Goal: Task Accomplishment & Management: Manage account settings

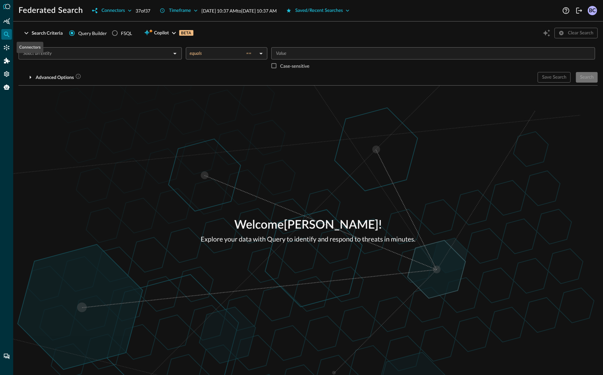
drag, startPoint x: 8, startPoint y: 47, endPoint x: 443, endPoint y: 34, distance: 435.6
click at [9, 46] on icon "Connectors" at bounding box center [6, 47] width 7 height 7
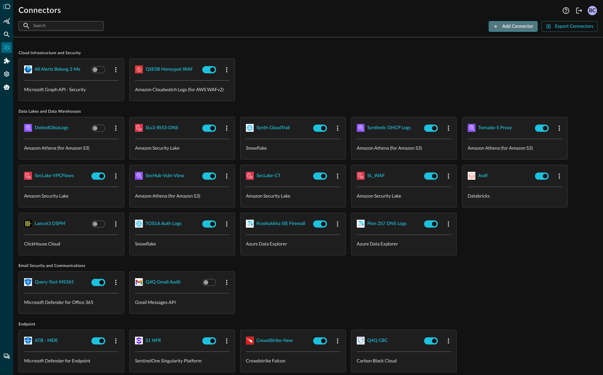
drag, startPoint x: 515, startPoint y: 26, endPoint x: 511, endPoint y: 27, distance: 4.8
click at [515, 26] on div "Add Connector" at bounding box center [517, 26] width 31 height 8
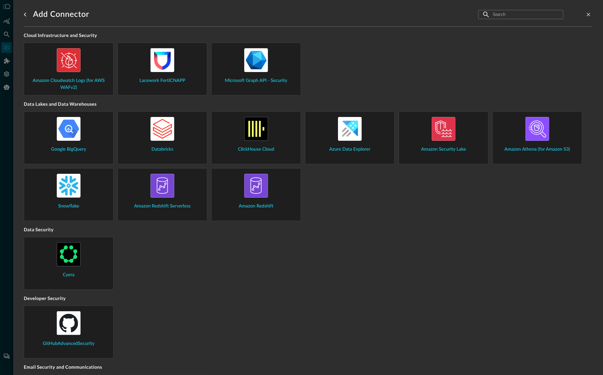
click at [75, 130] on img at bounding box center [69, 129] width 24 height 24
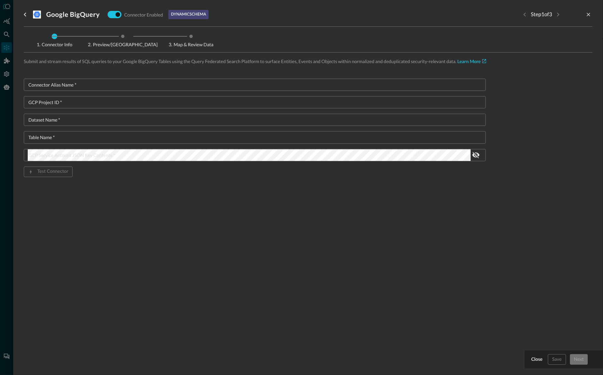
click at [24, 17] on icon "go back" at bounding box center [25, 15] width 8 height 8
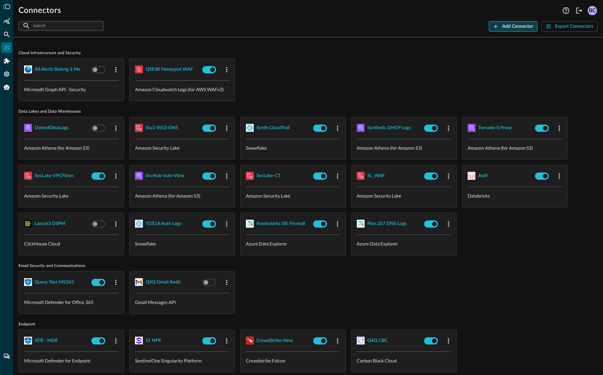
click at [525, 29] on div "Add Connector" at bounding box center [517, 26] width 31 height 8
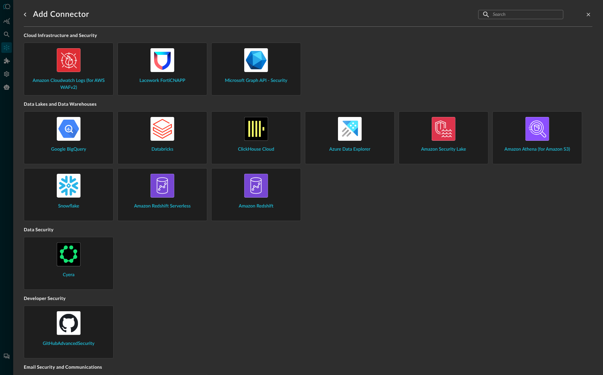
click at [179, 147] on div "Databricks" at bounding box center [162, 135] width 79 height 36
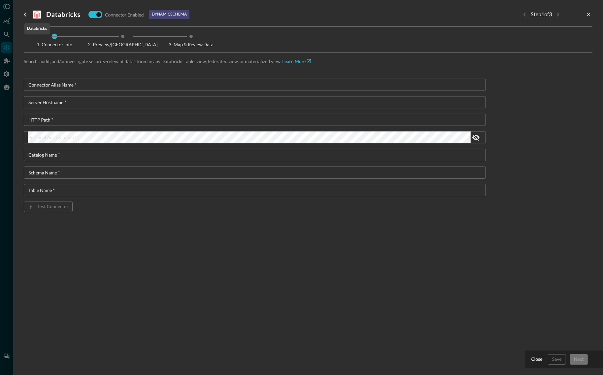
drag, startPoint x: 33, startPoint y: 15, endPoint x: 119, endPoint y: 17, distance: 86.5
click at [33, 15] on div "Databricks Connector Enabled dynamic schema" at bounding box center [107, 14] width 166 height 13
drag, startPoint x: 26, startPoint y: 14, endPoint x: 73, endPoint y: 15, distance: 46.6
click at [26, 14] on icon "go back" at bounding box center [25, 15] width 8 height 8
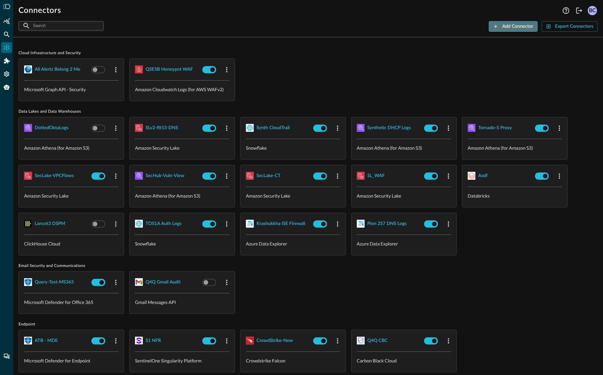
click at [517, 25] on div "Add Connector" at bounding box center [517, 26] width 31 height 8
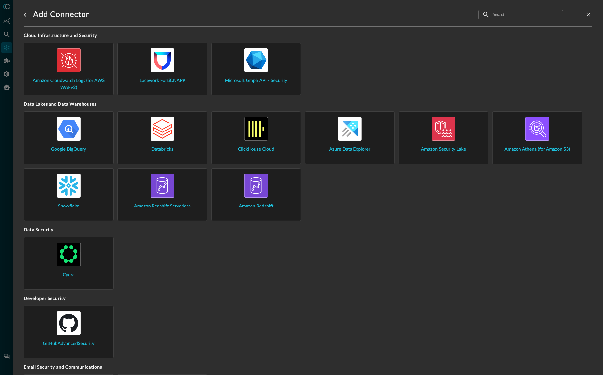
click at [268, 143] on div "ClickHouse Cloud" at bounding box center [256, 135] width 79 height 36
click at [381, 137] on div "Azure Data Explorer" at bounding box center [350, 135] width 79 height 36
click at [448, 119] on img at bounding box center [444, 129] width 24 height 24
click at [529, 123] on img at bounding box center [538, 129] width 24 height 24
click at [86, 195] on div "Snowflake" at bounding box center [68, 192] width 79 height 36
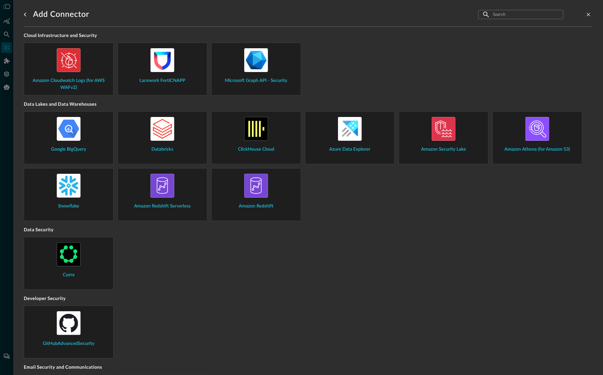
click at [182, 184] on div "Amazon Redshift Serverless" at bounding box center [162, 192] width 79 height 36
click at [269, 206] on span "Amazon Redshift" at bounding box center [256, 206] width 35 height 7
click at [543, 132] on img at bounding box center [538, 129] width 24 height 24
click at [457, 134] on div "Amazon Security Lake" at bounding box center [443, 135] width 79 height 36
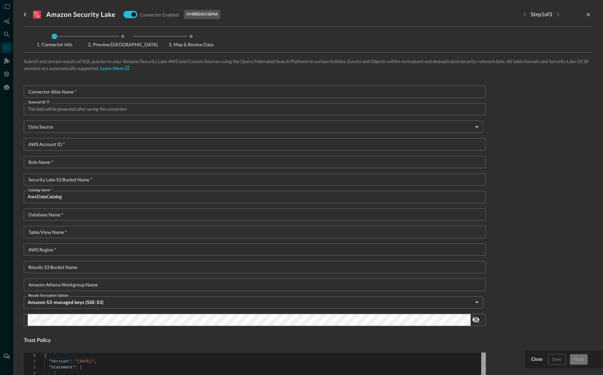
click at [5, 22] on div at bounding box center [301, 187] width 603 height 375
click at [5, 21] on icon "Summary Insights" at bounding box center [6, 21] width 7 height 7
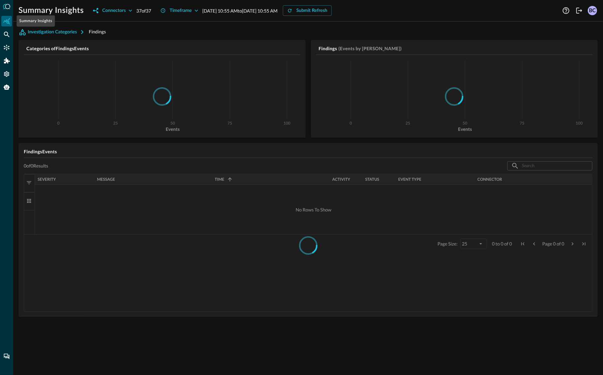
drag, startPoint x: 6, startPoint y: 19, endPoint x: 13, endPoint y: 24, distance: 8.2
click at [6, 19] on icon "Summary Insights" at bounding box center [6, 21] width 7 height 7
click at [62, 33] on button "Investigation Categories" at bounding box center [53, 32] width 70 height 11
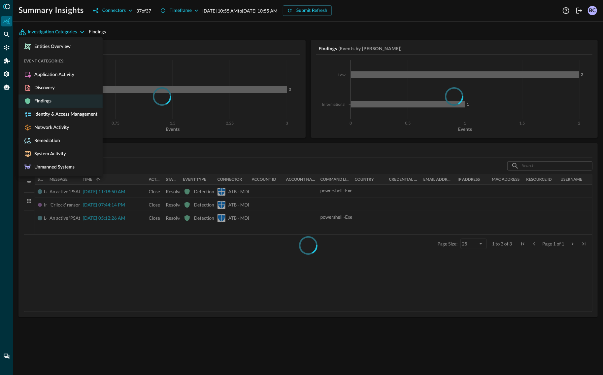
click at [53, 31] on div at bounding box center [301, 187] width 603 height 375
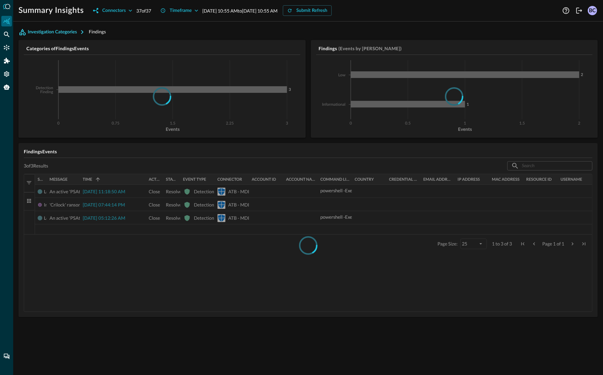
click at [58, 31] on button "Investigation Categories" at bounding box center [53, 32] width 70 height 11
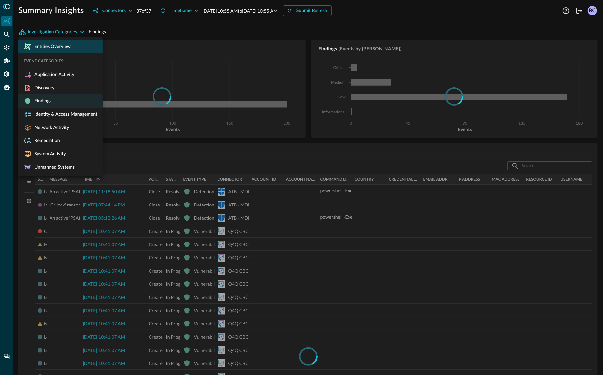
click at [55, 48] on span "Entities Overview" at bounding box center [51, 47] width 39 height 6
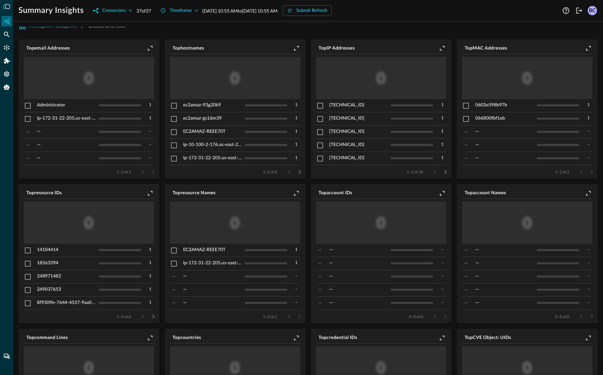
scroll to position [3, 0]
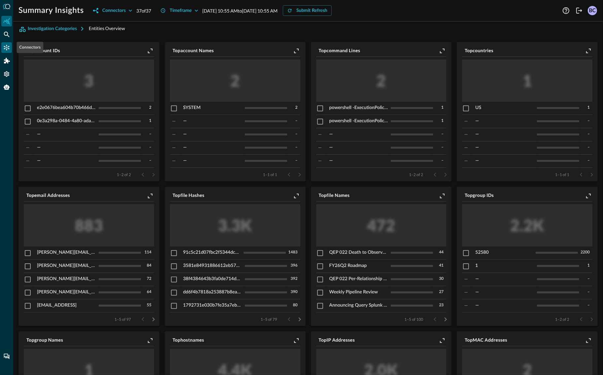
click at [8, 46] on icon "Connectors" at bounding box center [6, 47] width 7 height 7
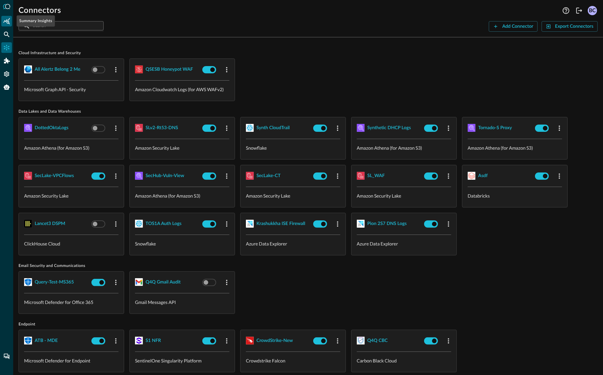
click at [8, 22] on icon "Summary Insights" at bounding box center [6, 21] width 7 height 7
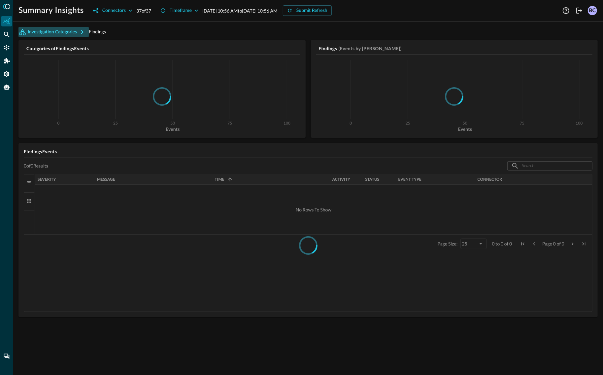
click at [71, 32] on button "Investigation Categories" at bounding box center [53, 32] width 70 height 11
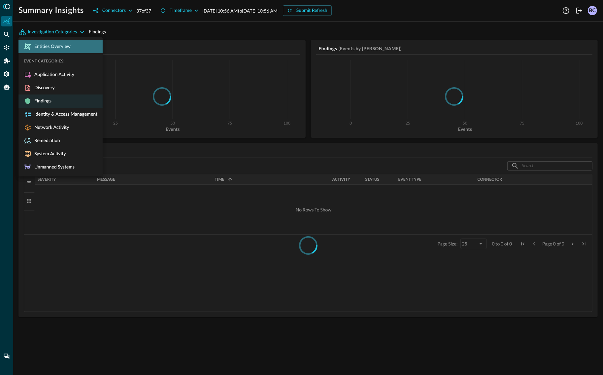
click at [51, 46] on span "Entities Overview" at bounding box center [51, 47] width 39 height 6
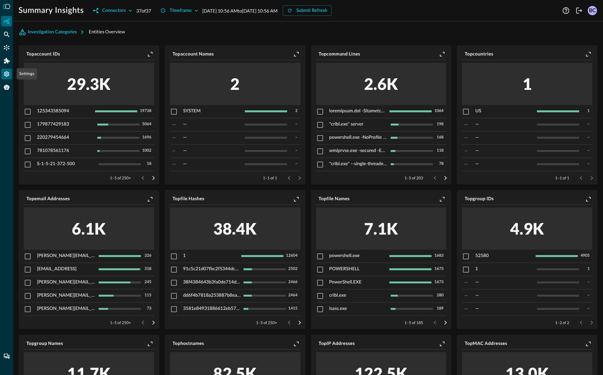
click at [7, 73] on icon "Settings" at bounding box center [6, 74] width 5 height 6
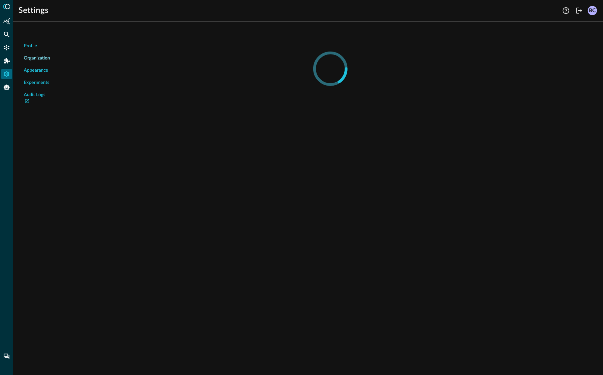
click at [39, 70] on span "Appearance" at bounding box center [36, 70] width 24 height 7
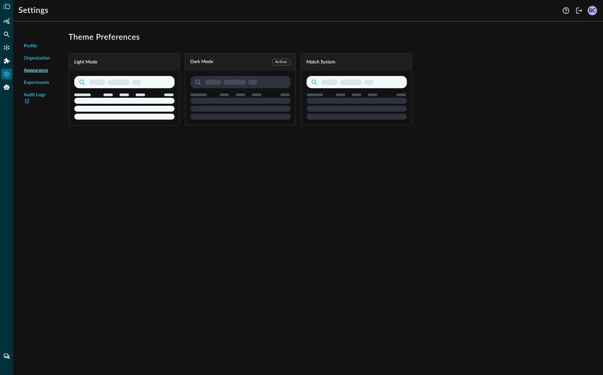
click at [36, 83] on span "Experiments" at bounding box center [36, 82] width 25 height 7
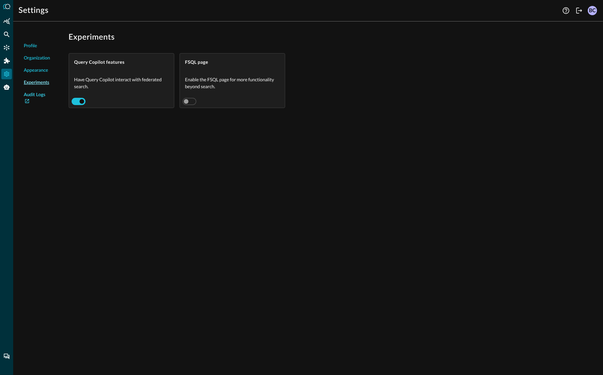
click at [38, 95] on link "Audit Logs" at bounding box center [37, 98] width 26 height 14
click at [5, 60] on icon "Addons" at bounding box center [7, 61] width 6 height 6
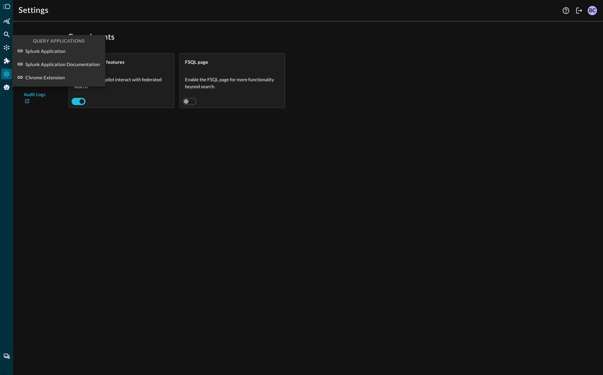
click at [4, 20] on div at bounding box center [301, 187] width 603 height 375
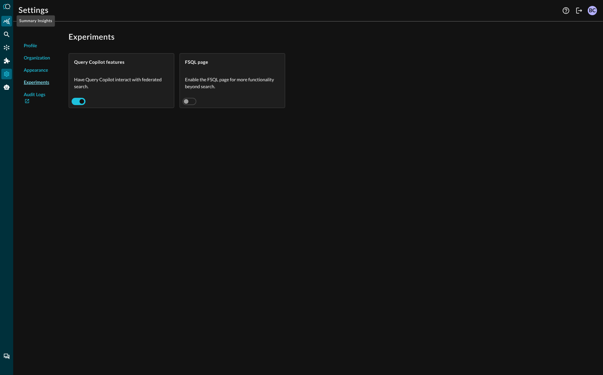
click at [7, 21] on icon "Summary Insights" at bounding box center [6, 21] width 7 height 7
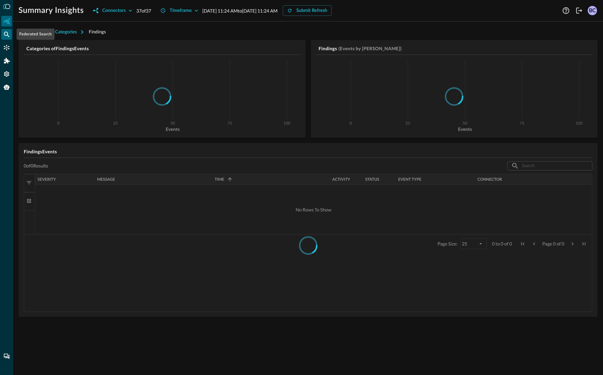
click at [7, 35] on icon "Federated Search" at bounding box center [6, 34] width 7 height 7
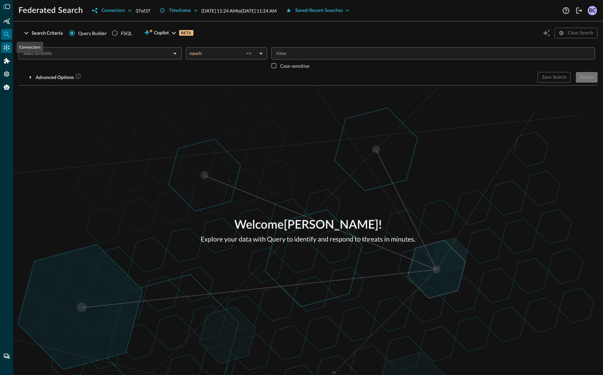
click at [7, 48] on icon "Connectors" at bounding box center [7, 48] width 6 height 6
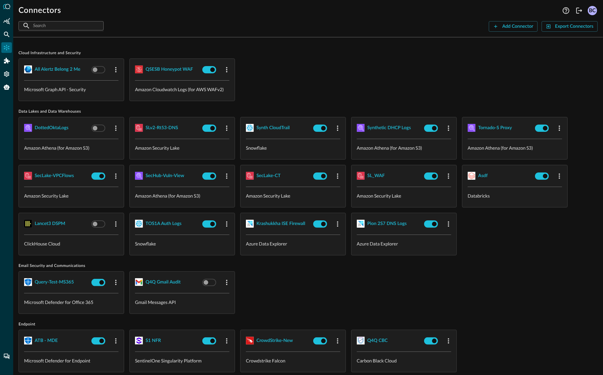
scroll to position [7, 0]
